Goal: Task Accomplishment & Management: Manage account settings

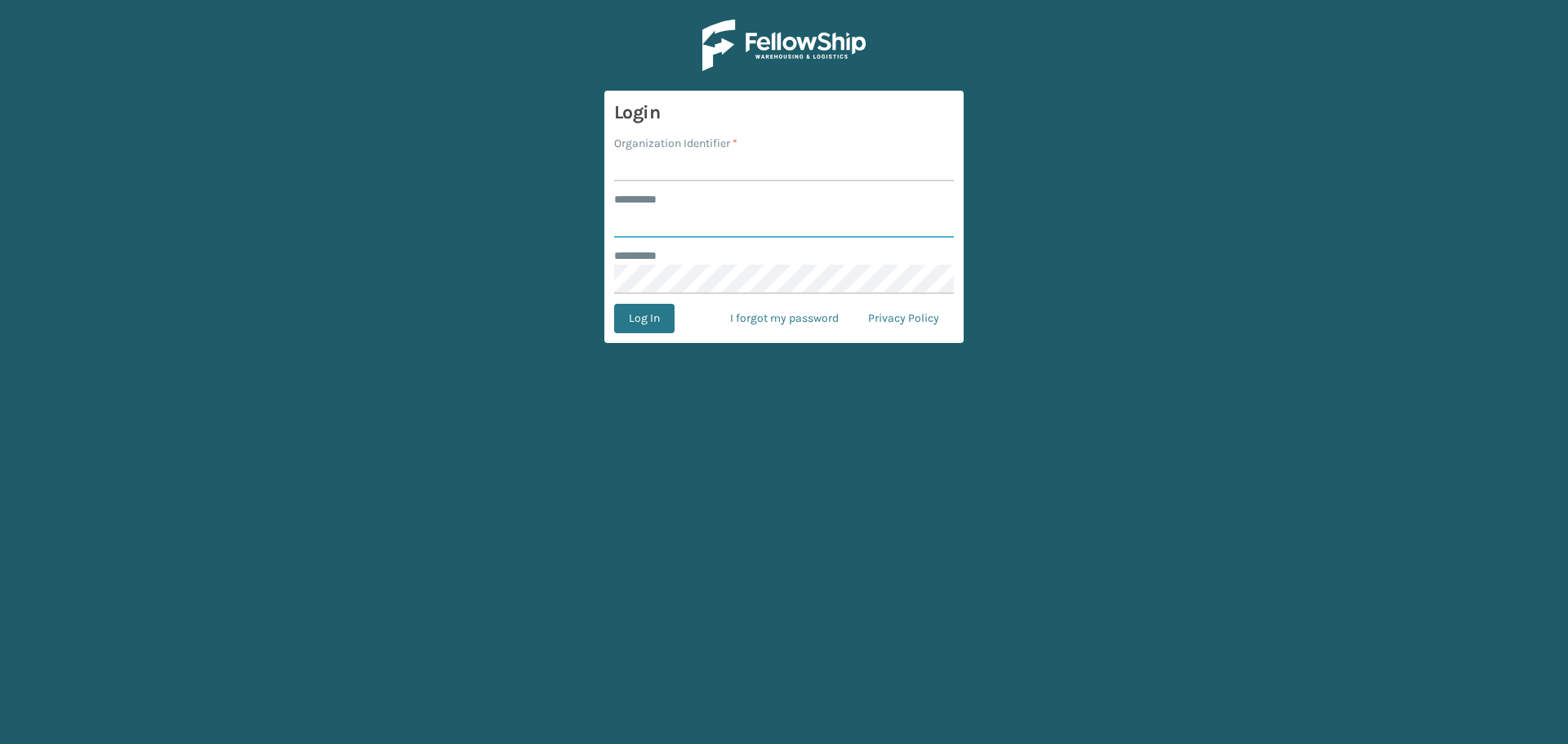
type input "**********"
click at [724, 174] on input "Organization Identifier *" at bounding box center [784, 166] width 339 height 29
type input "Haslet"
click at [648, 320] on button "Log In" at bounding box center [644, 319] width 61 height 29
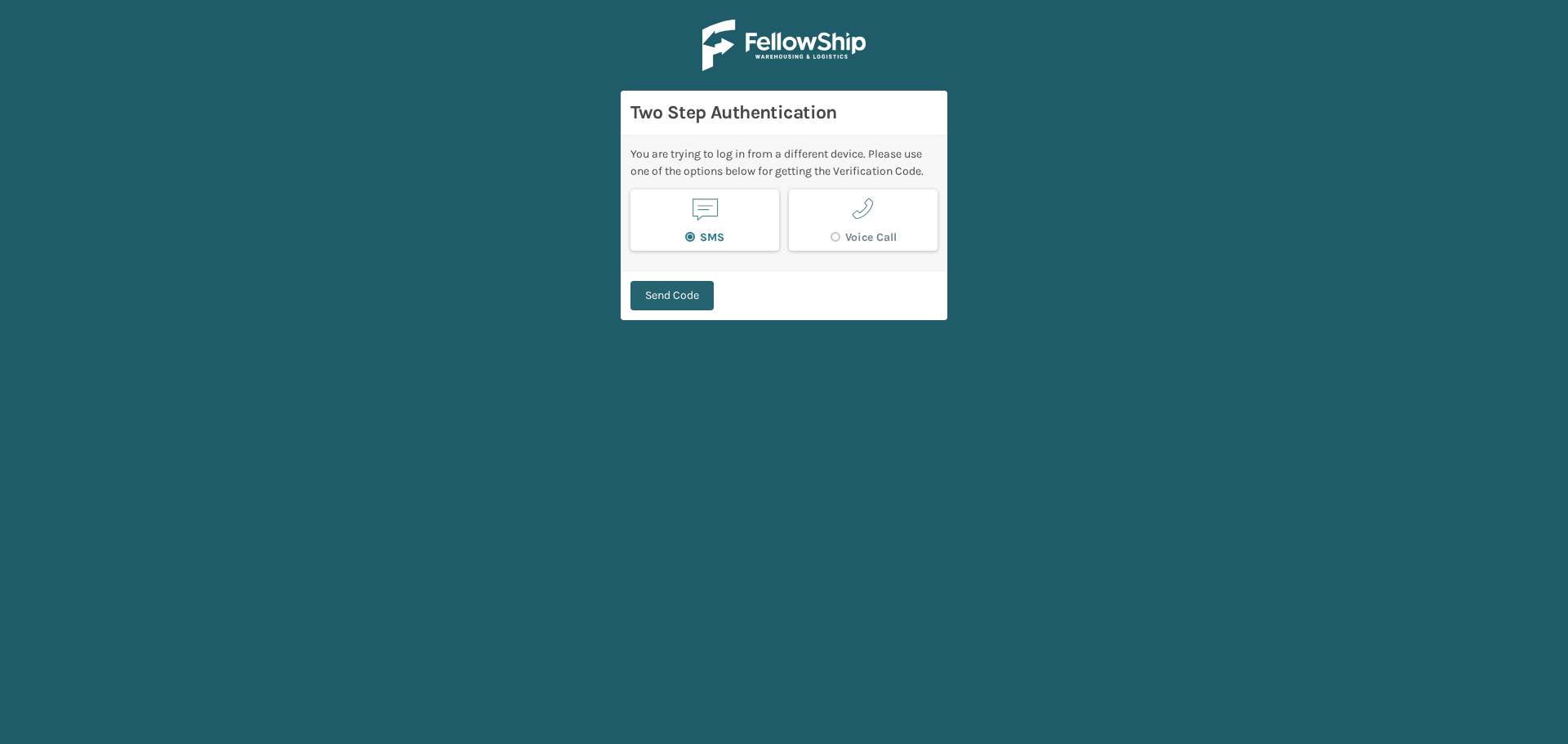
click at [672, 298] on button "Send Code" at bounding box center [672, 296] width 84 height 29
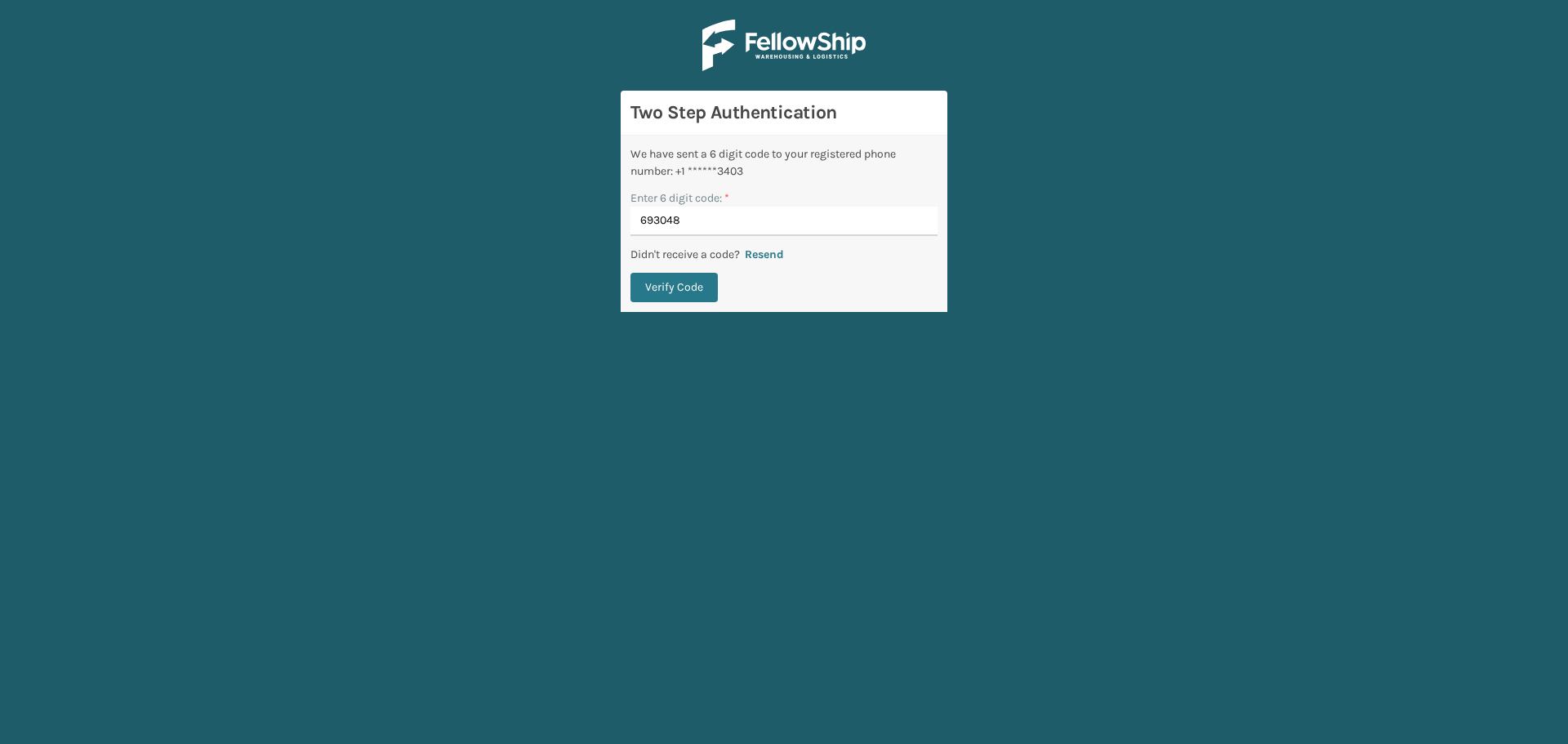
type input "693048"
click at [630, 273] on button "Verify Code" at bounding box center [674, 288] width 88 height 29
